Goal: Navigation & Orientation: Find specific page/section

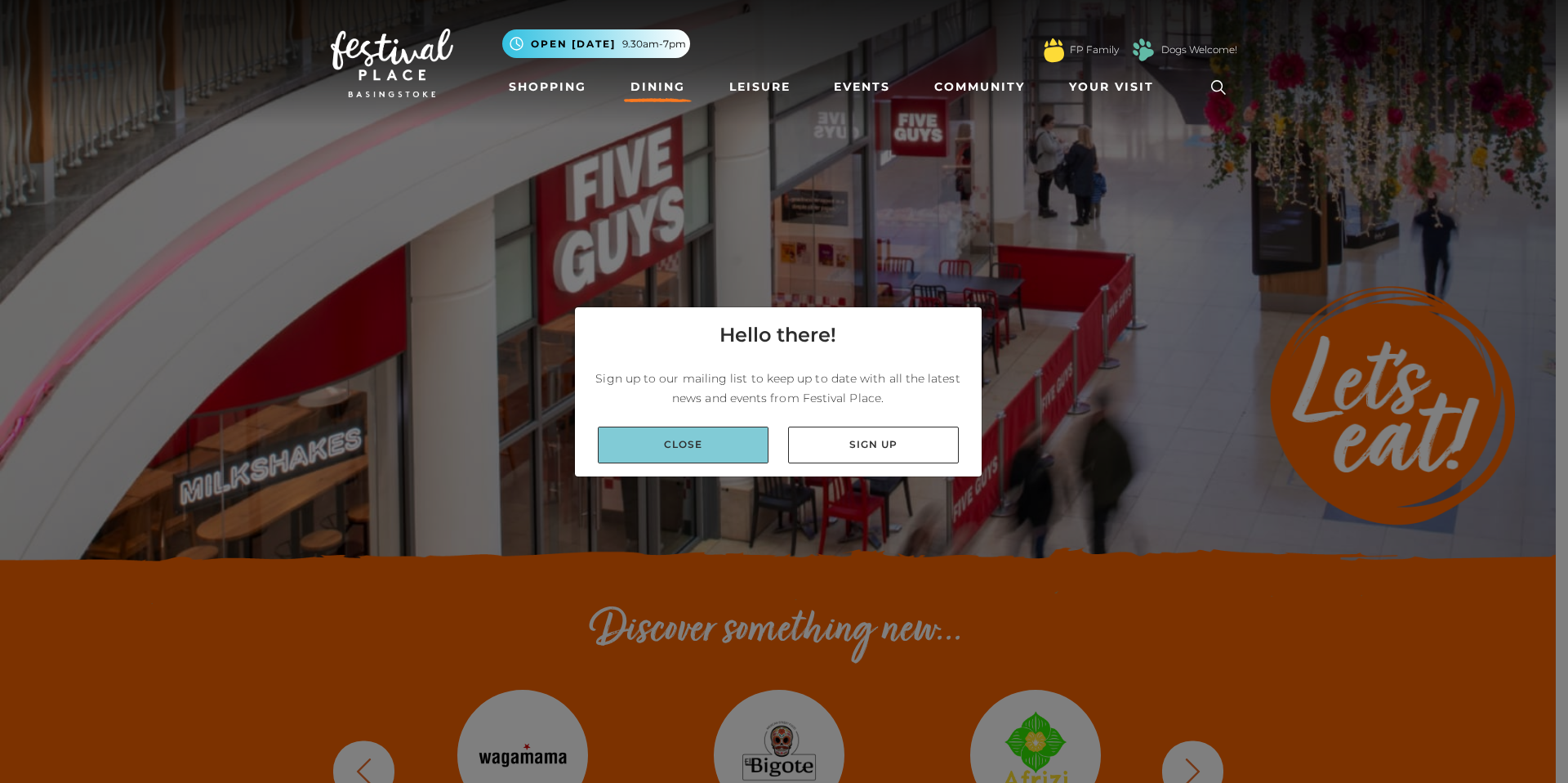
click at [710, 438] on link "Close" at bounding box center [683, 445] width 171 height 37
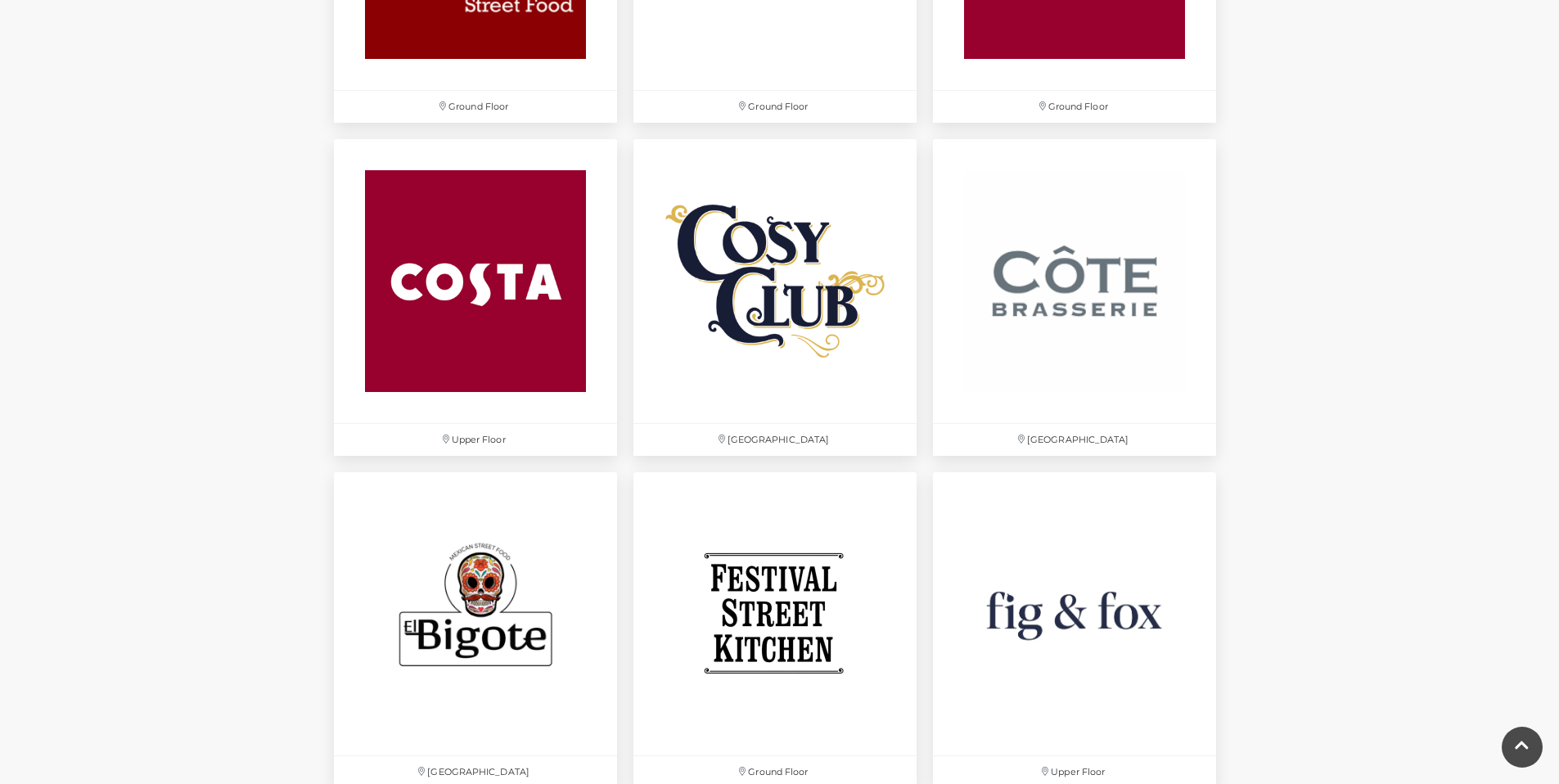
scroll to position [2280, 0]
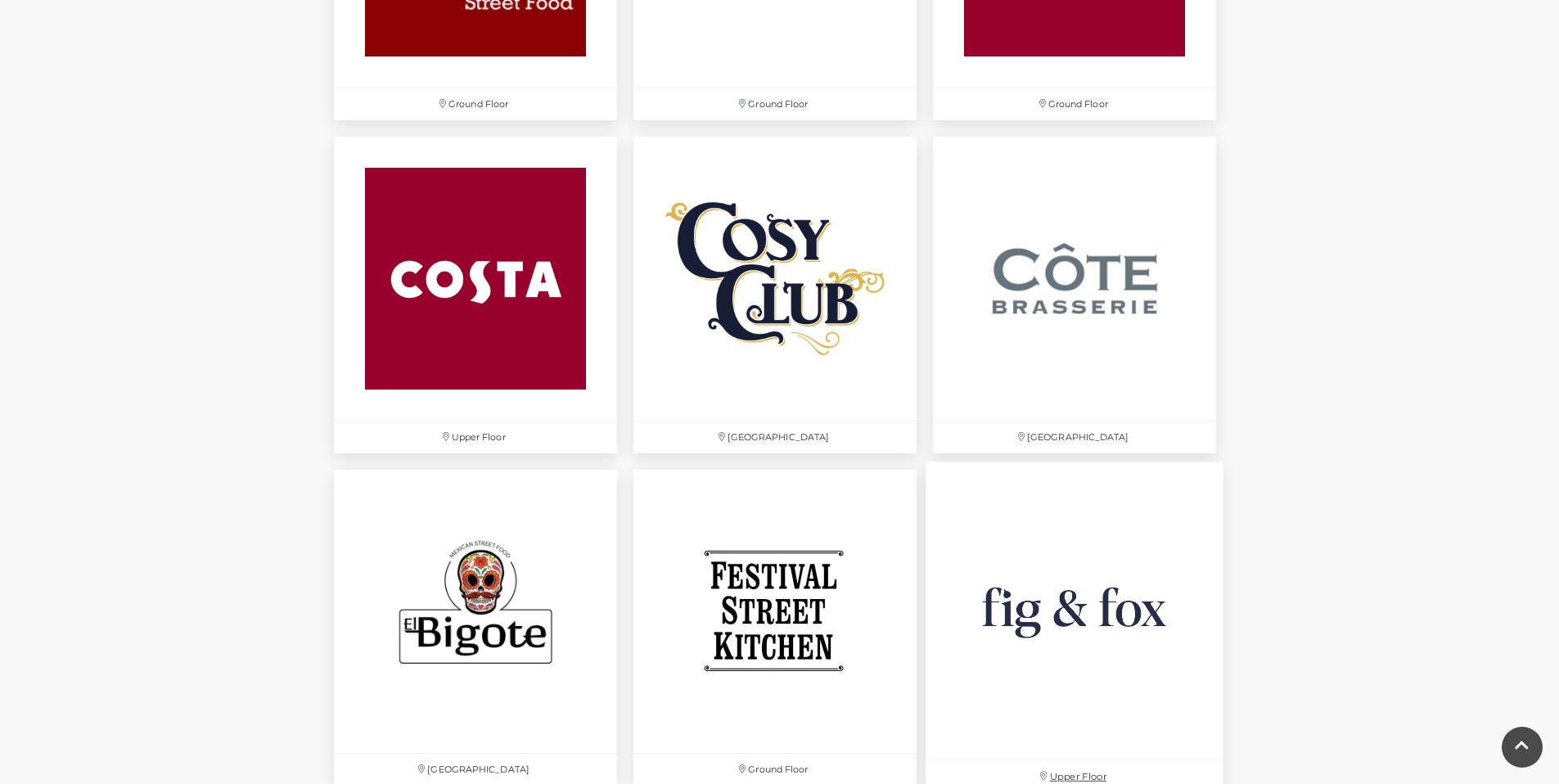
click at [1130, 602] on img at bounding box center [1075, 610] width 298 height 298
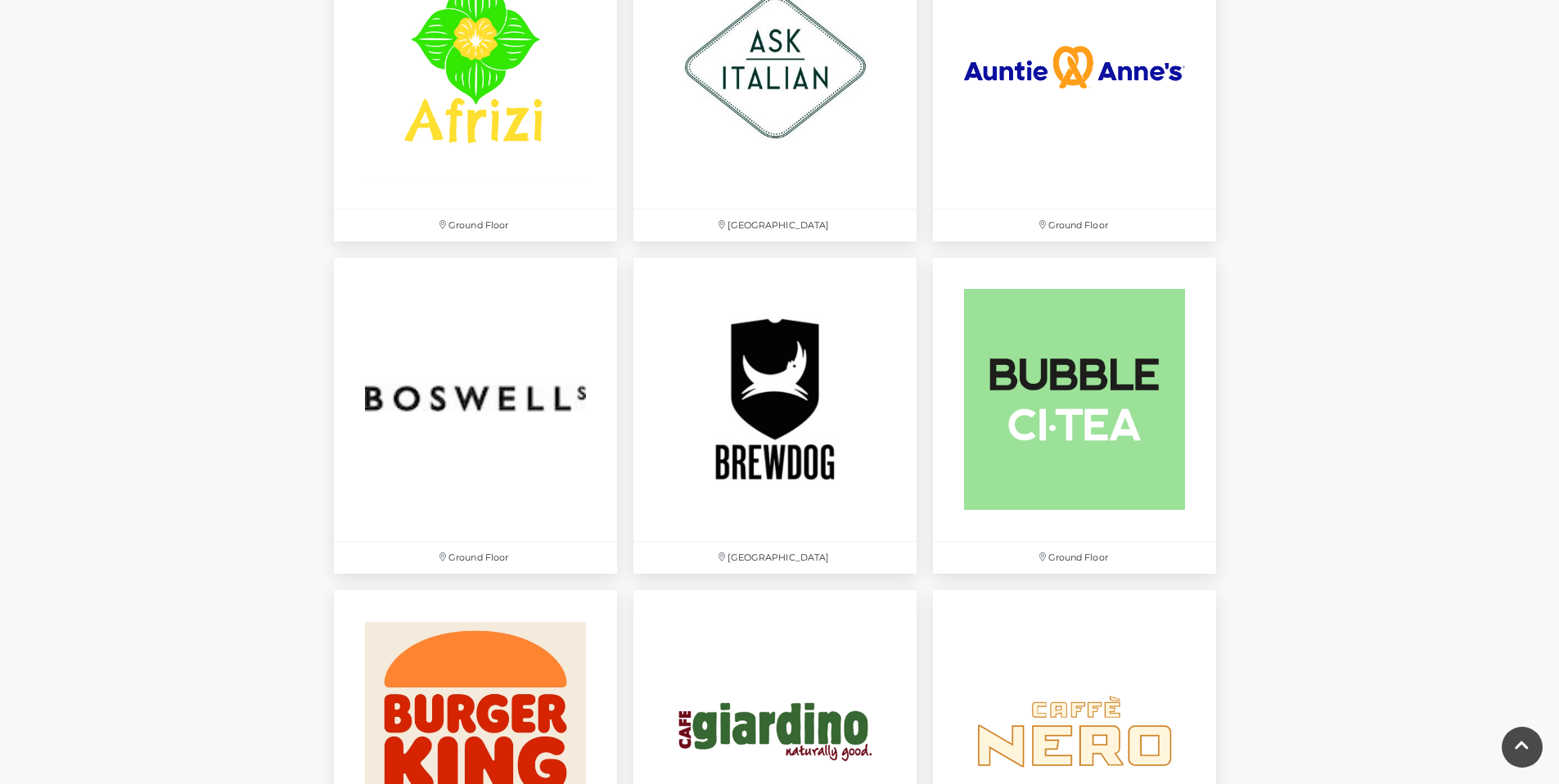
scroll to position [773, 0]
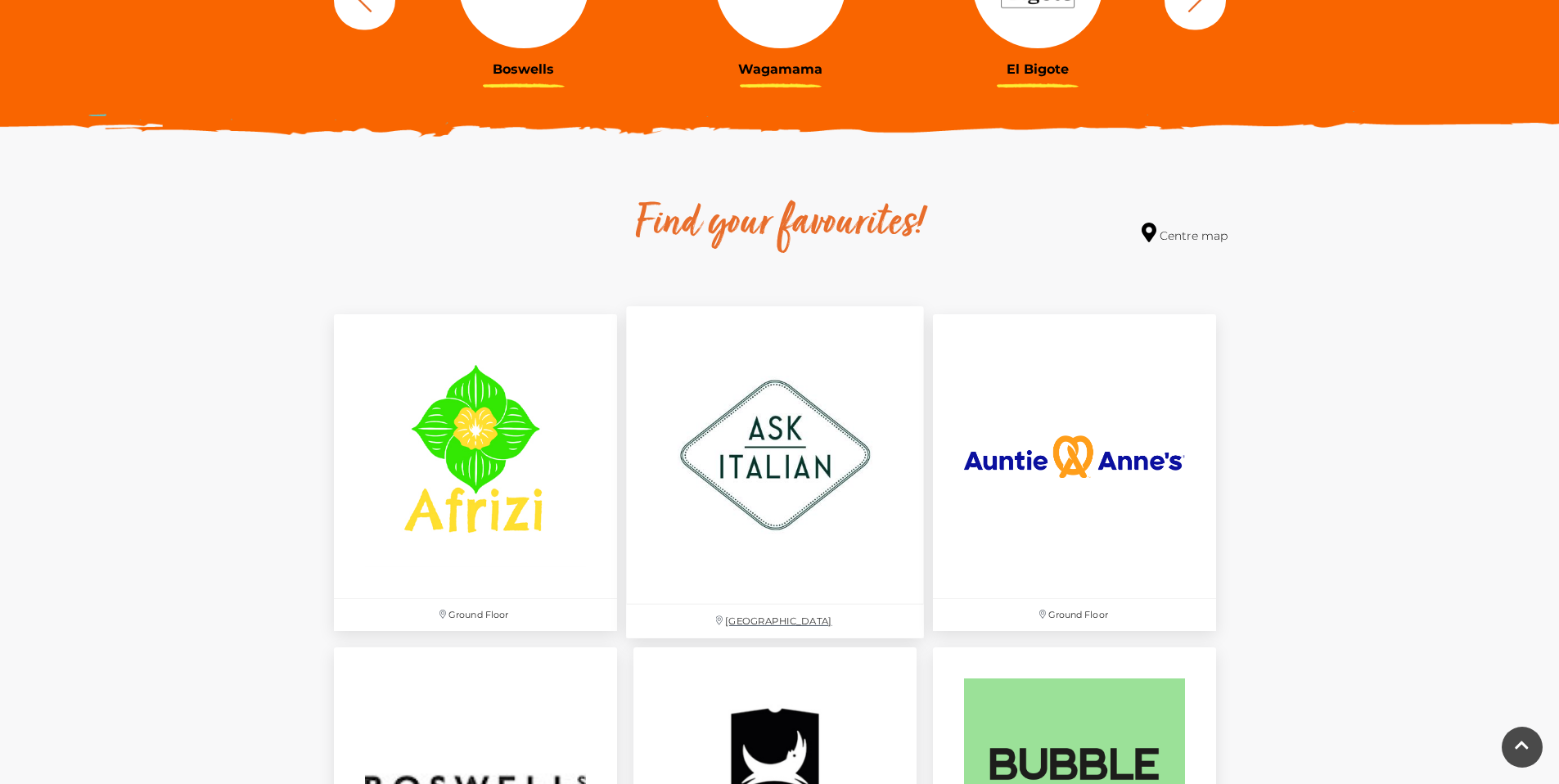
click at [818, 452] on img at bounding box center [775, 455] width 298 height 298
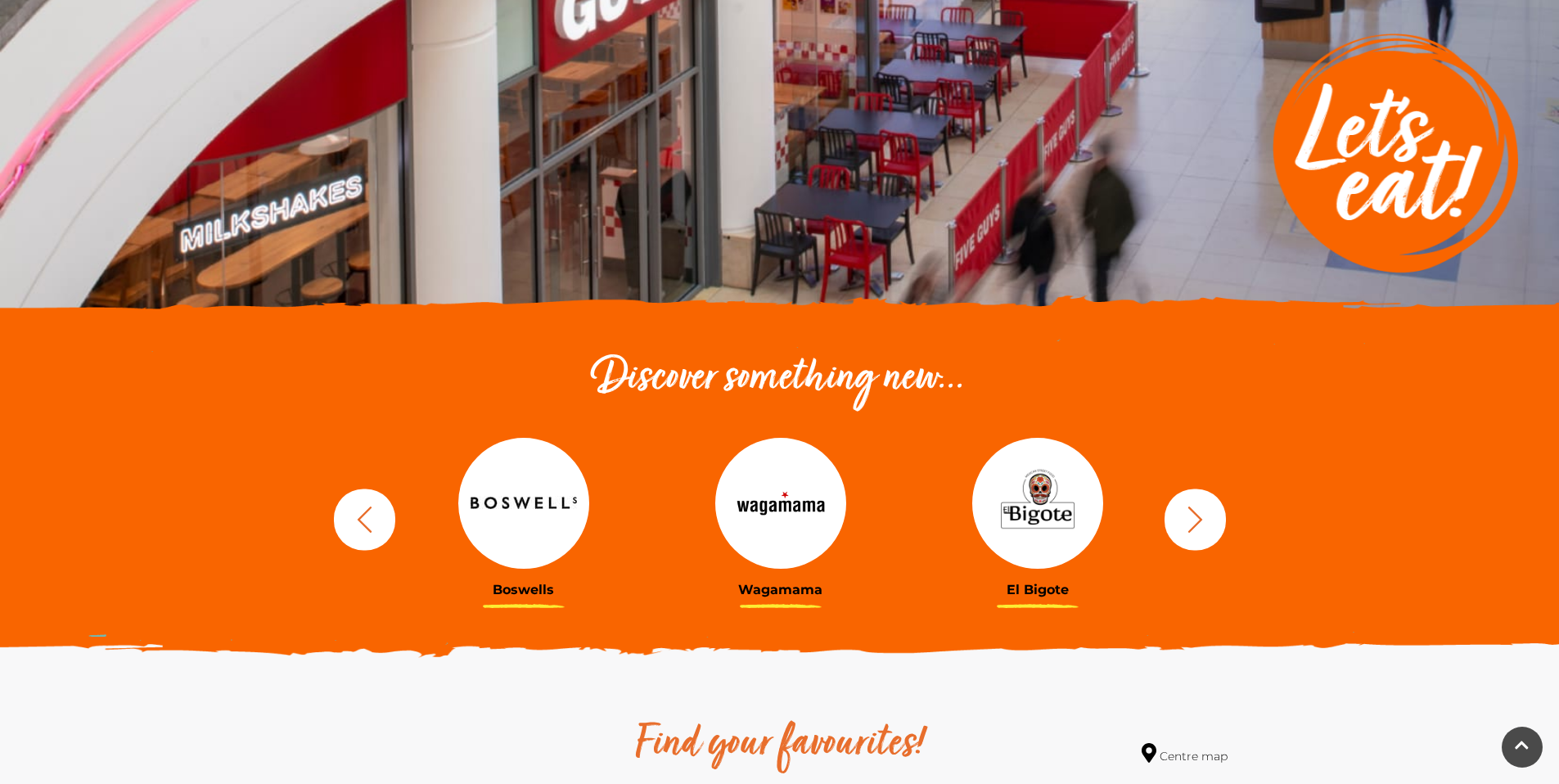
scroll to position [27, 0]
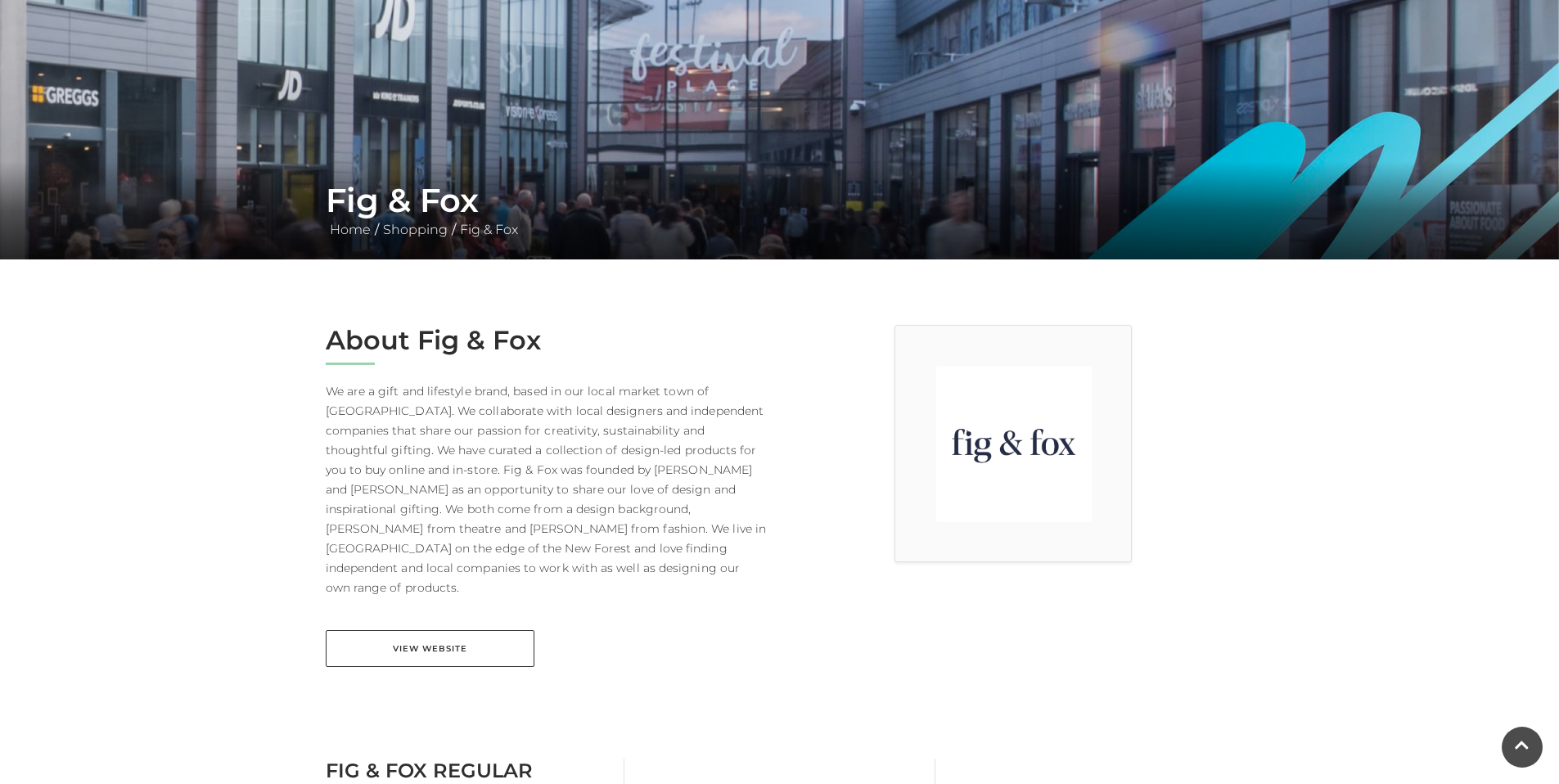
scroll to position [118, 0]
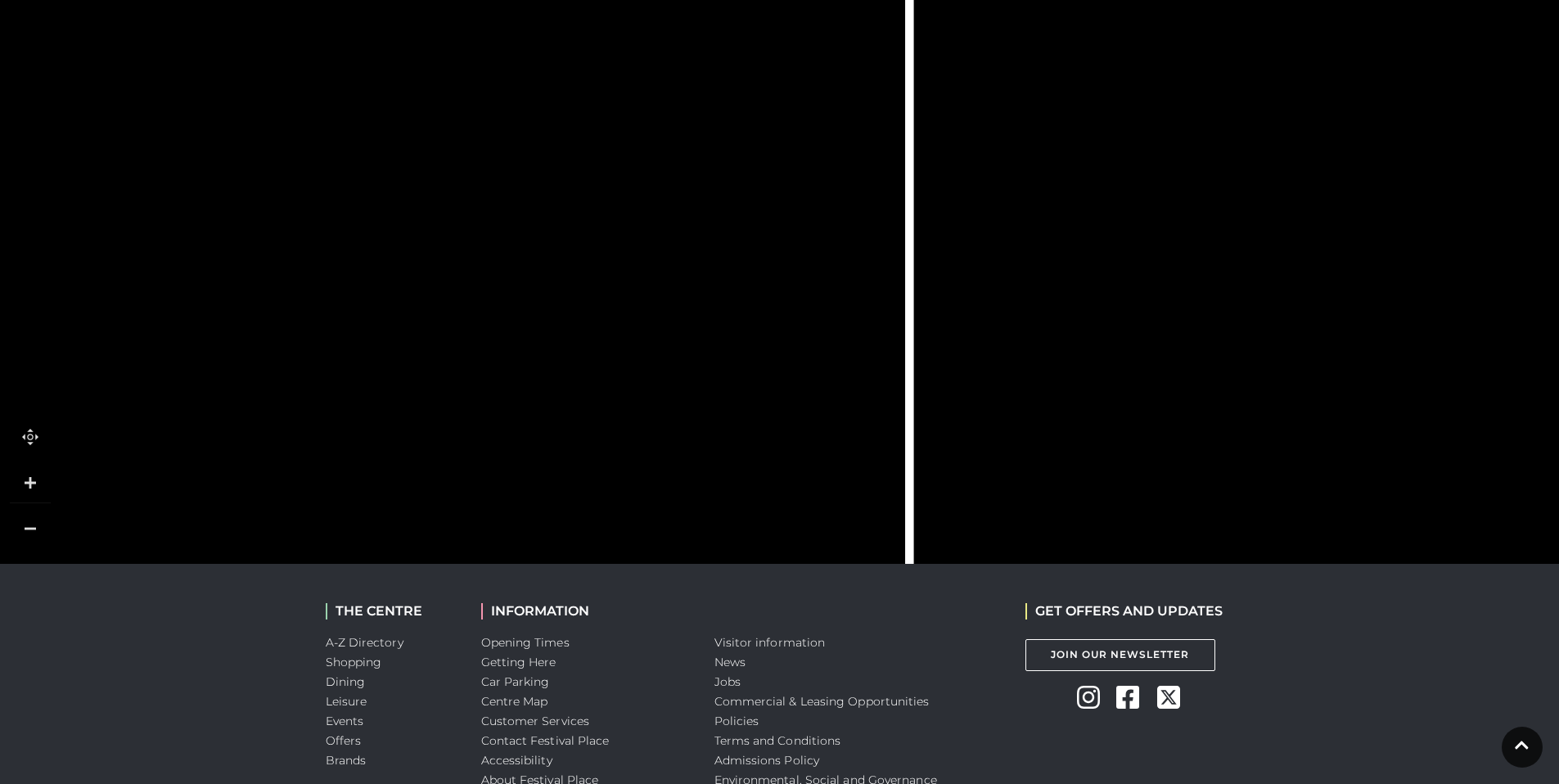
scroll to position [1180, 0]
click at [732, 354] on tspan "The Angel" at bounding box center [732, 354] width 0 height 0
